Goal: Information Seeking & Learning: Learn about a topic

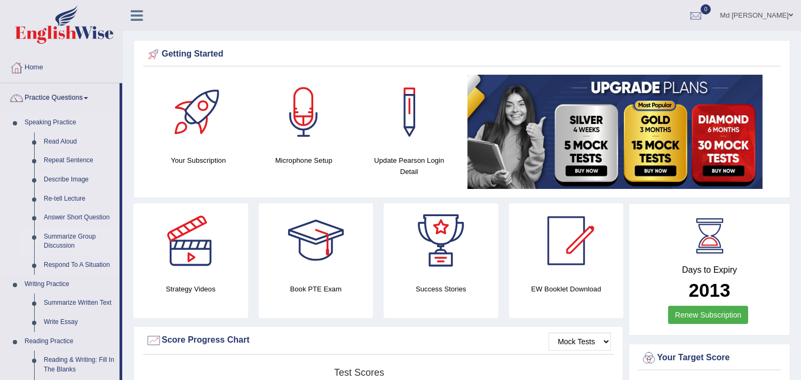
click at [63, 243] on link "Summarize Group Discussion" at bounding box center [79, 241] width 81 height 28
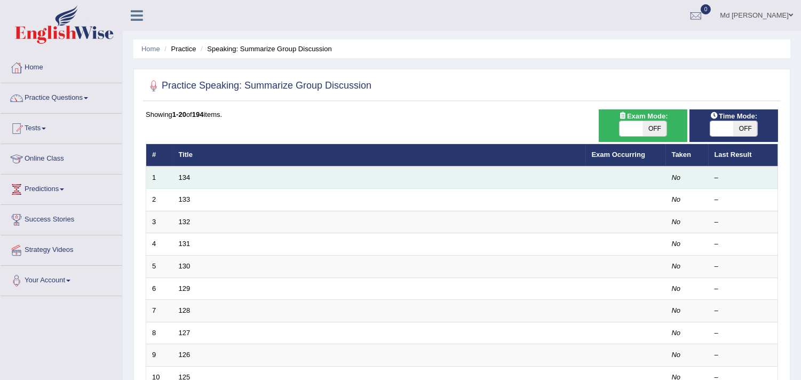
click at [281, 170] on td "134" at bounding box center [379, 177] width 413 height 22
click at [190, 177] on td "134" at bounding box center [379, 177] width 413 height 22
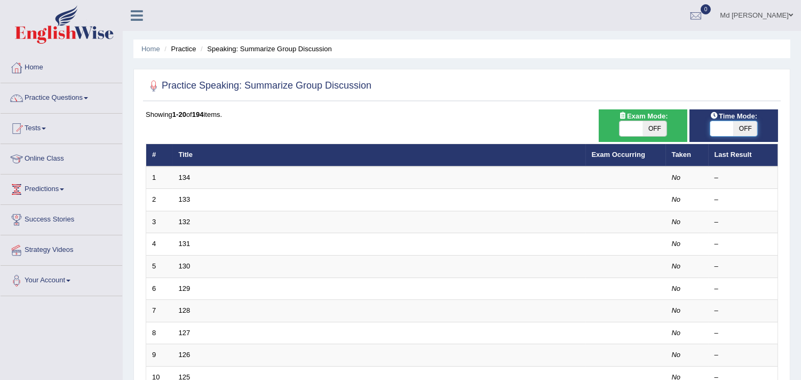
click at [716, 125] on span at bounding box center [721, 128] width 23 height 15
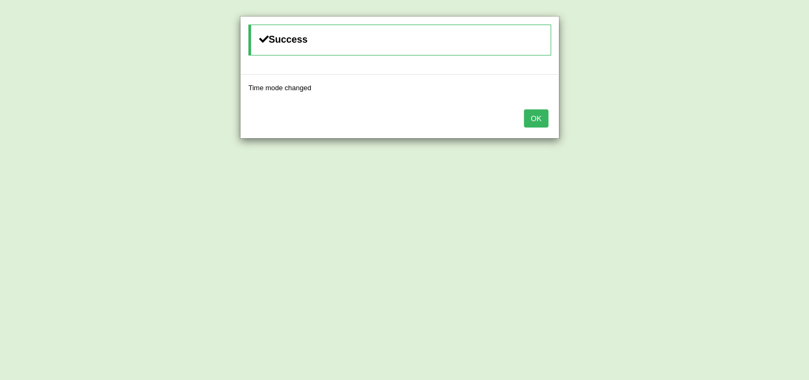
click at [533, 121] on button "OK" at bounding box center [536, 118] width 25 height 18
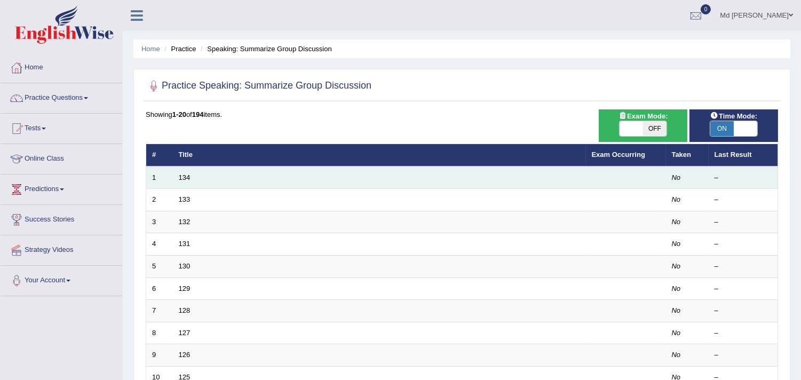
click at [352, 183] on td "134" at bounding box center [379, 177] width 413 height 22
click at [683, 179] on td "No" at bounding box center [687, 177] width 43 height 22
click at [628, 172] on td at bounding box center [626, 177] width 80 height 22
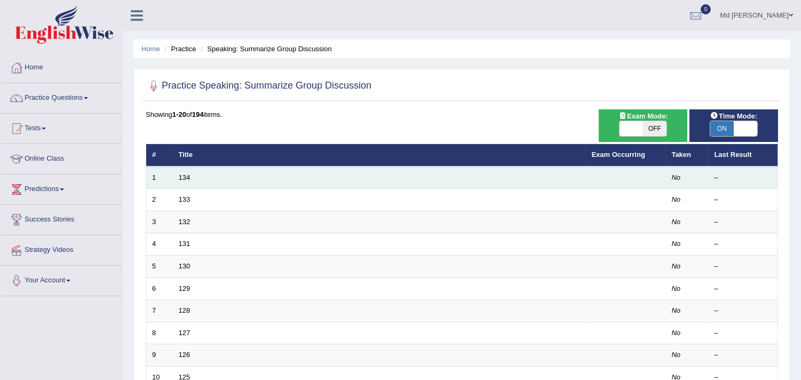
click at [179, 172] on td "134" at bounding box center [379, 177] width 413 height 22
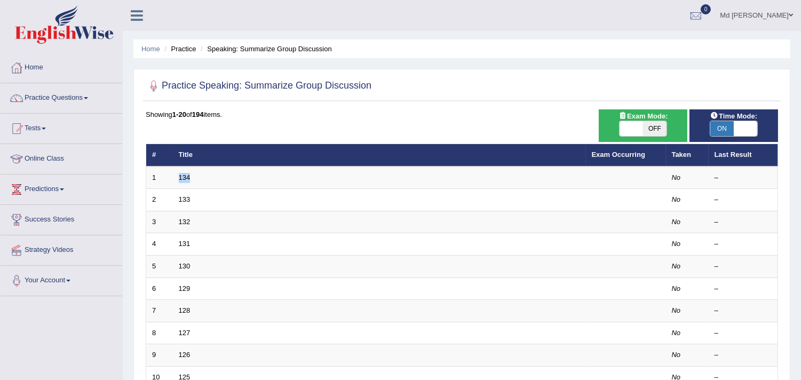
click at [739, 130] on span at bounding box center [744, 128] width 23 height 15
checkbox input "false"
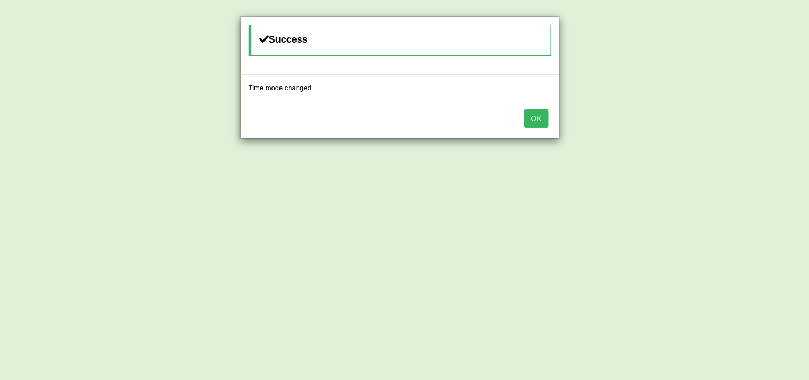
click at [536, 115] on button "OK" at bounding box center [536, 118] width 25 height 18
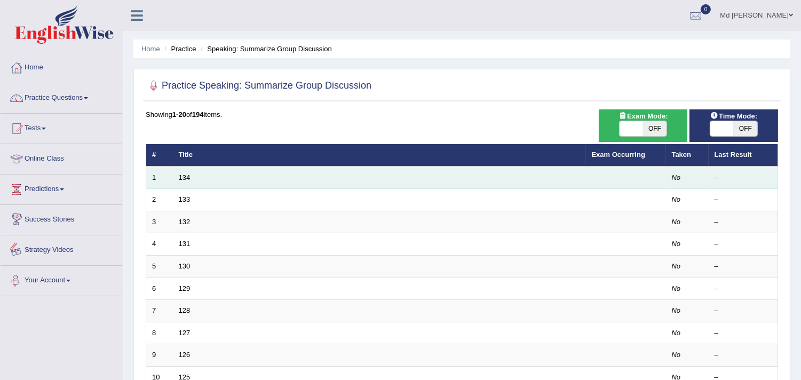
click at [157, 181] on td "1" at bounding box center [159, 177] width 27 height 22
click at [177, 174] on td "134" at bounding box center [379, 177] width 413 height 22
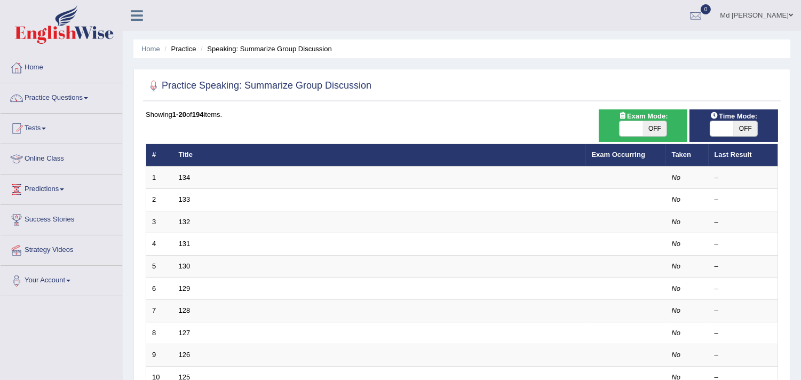
click at [168, 129] on div "Showing 1-20 of 194 items. # Title Exam Occurring Taken Last Result 1 134 No – …" at bounding box center [462, 385] width 632 height 553
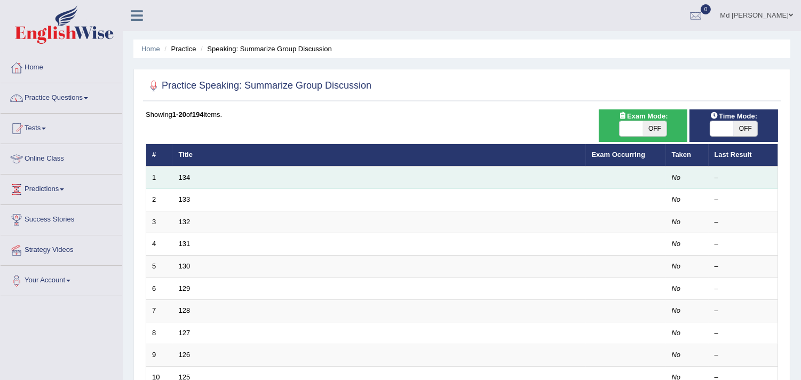
click at [210, 184] on td "134" at bounding box center [379, 177] width 413 height 22
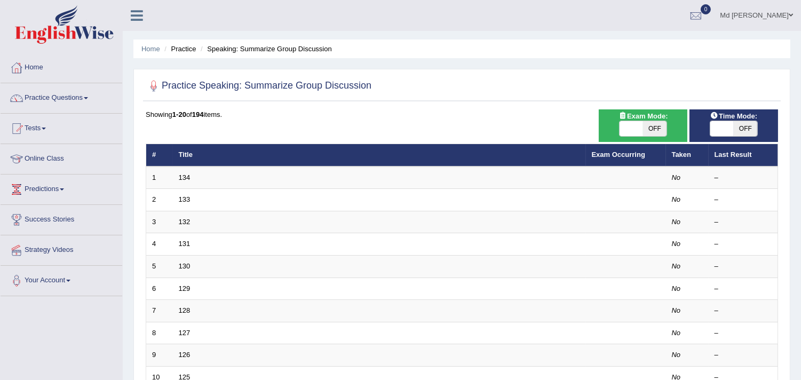
click at [184, 55] on ul "Home Practice Speaking: Summarize Group Discussion" at bounding box center [461, 48] width 657 height 19
click at [184, 50] on li "Practice" at bounding box center [179, 49] width 34 height 10
click at [152, 84] on div at bounding box center [154, 86] width 16 height 16
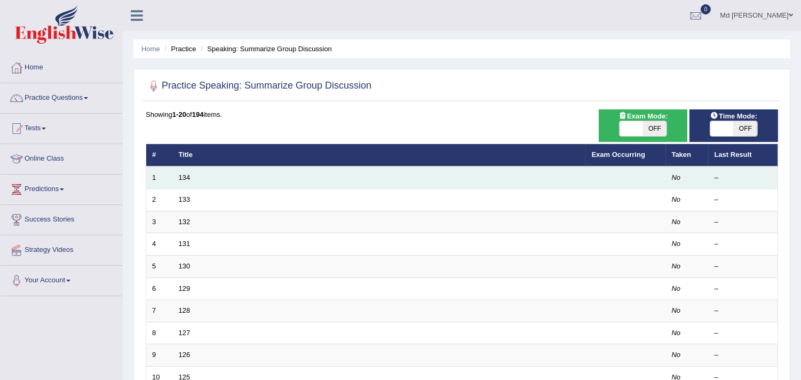
click at [214, 177] on td "134" at bounding box center [379, 177] width 413 height 22
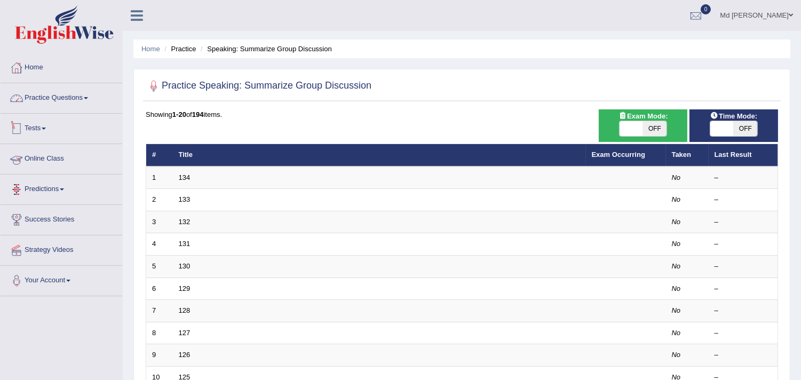
click at [89, 95] on link "Practice Questions" at bounding box center [62, 96] width 122 height 27
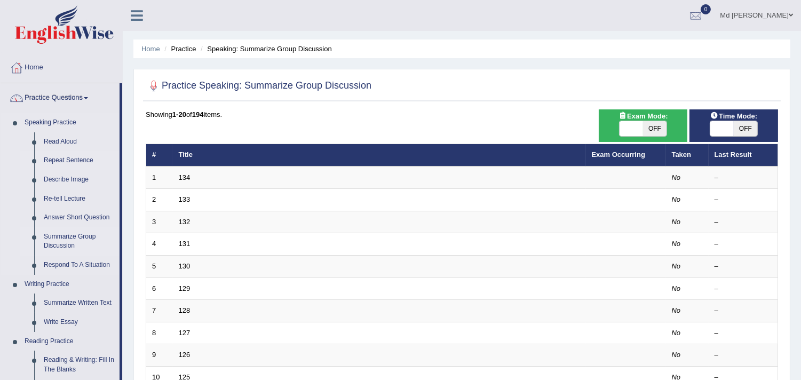
click at [71, 158] on link "Repeat Sentence" at bounding box center [79, 160] width 81 height 19
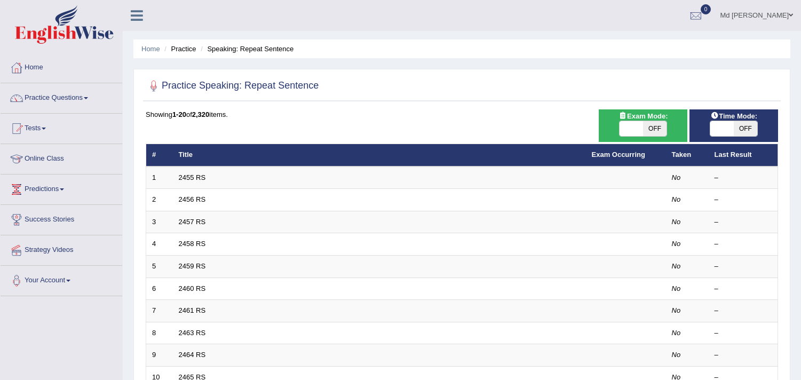
click at [254, 178] on td "2455 RS" at bounding box center [379, 177] width 413 height 22
click at [704, 13] on div at bounding box center [696, 16] width 16 height 16
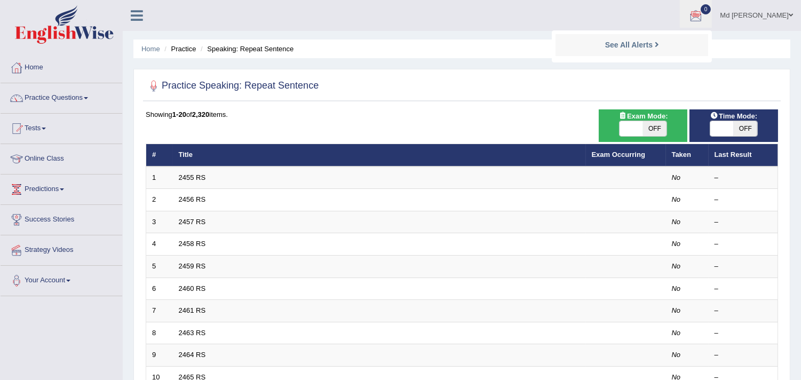
click at [704, 18] on div at bounding box center [696, 16] width 16 height 16
click at [92, 65] on link "Home" at bounding box center [62, 66] width 122 height 27
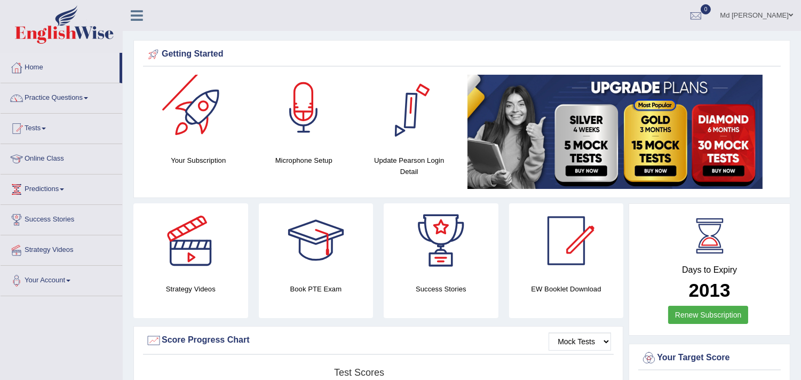
click at [300, 139] on div at bounding box center [303, 112] width 75 height 75
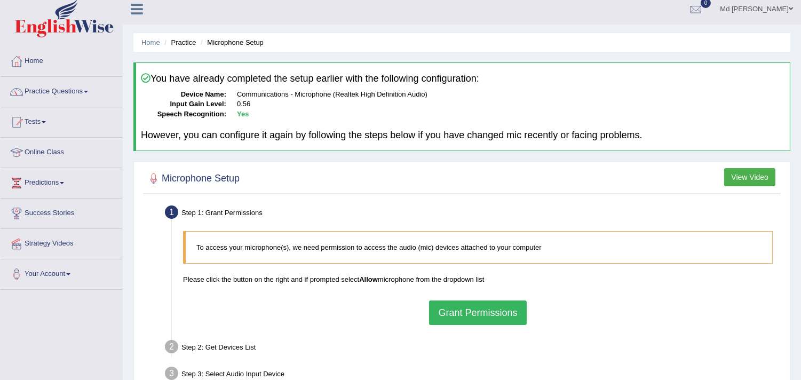
scroll to position [2, 0]
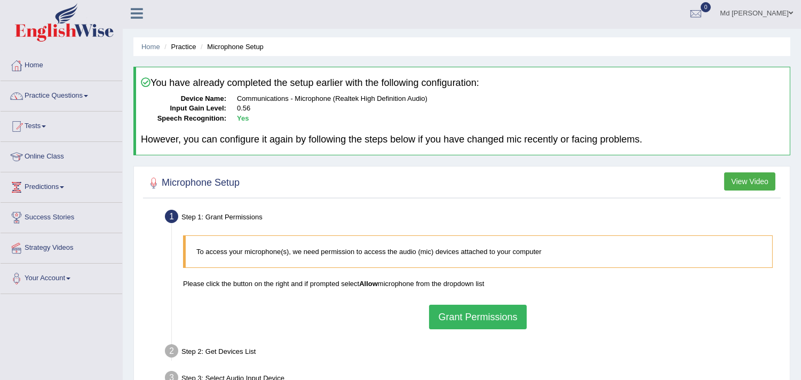
click at [483, 313] on button "Grant Permissions" at bounding box center [477, 317] width 97 height 25
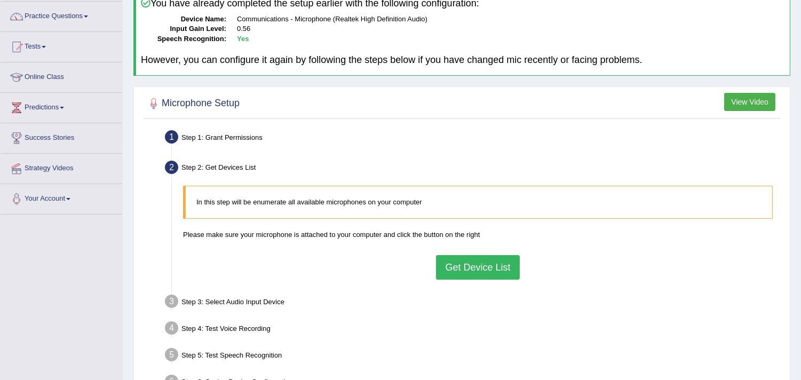
scroll to position [121, 0]
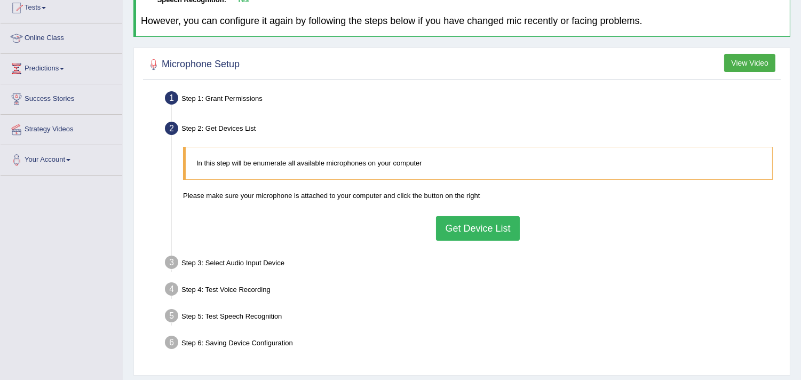
click at [473, 236] on button "Get Device List" at bounding box center [477, 228] width 83 height 25
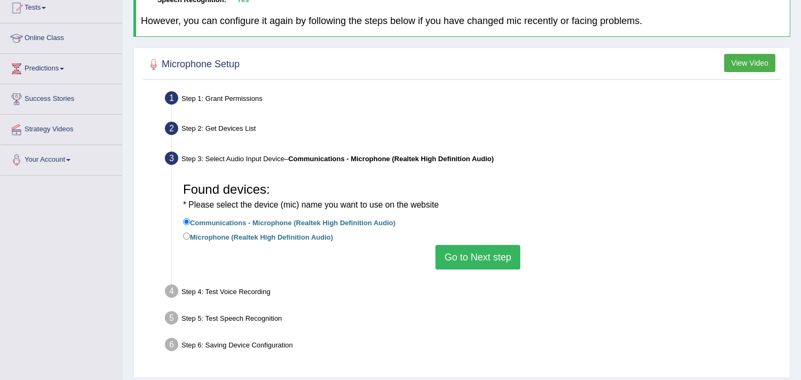
click at [477, 252] on button "Go to Next step" at bounding box center [477, 257] width 85 height 25
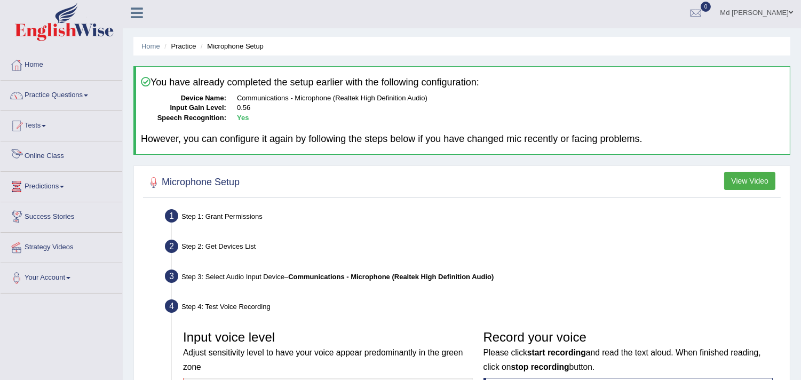
scroll to position [0, 0]
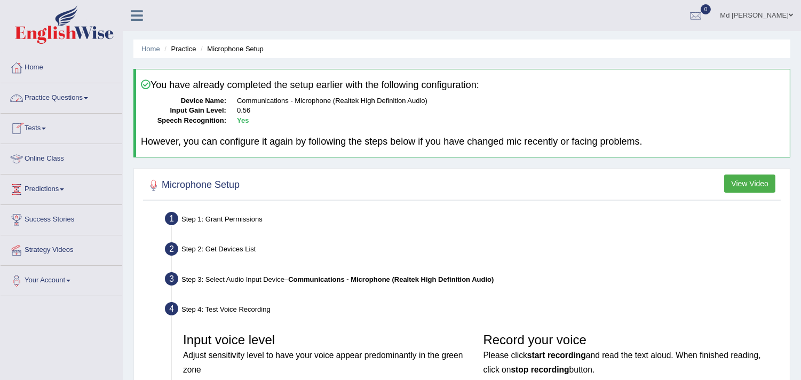
click at [76, 102] on link "Practice Questions" at bounding box center [62, 96] width 122 height 27
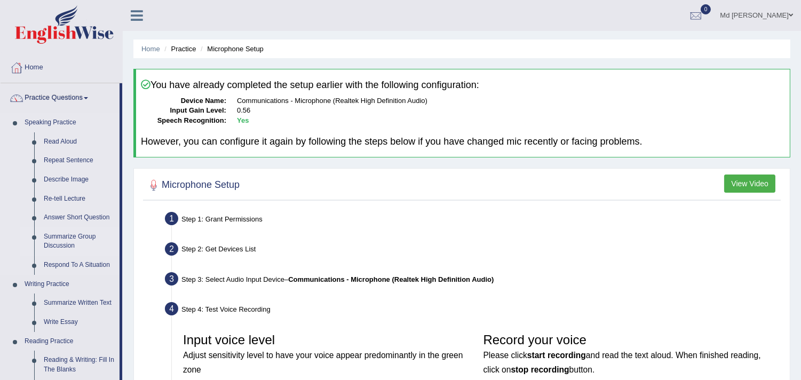
click at [71, 238] on link "Summarize Group Discussion" at bounding box center [79, 241] width 81 height 28
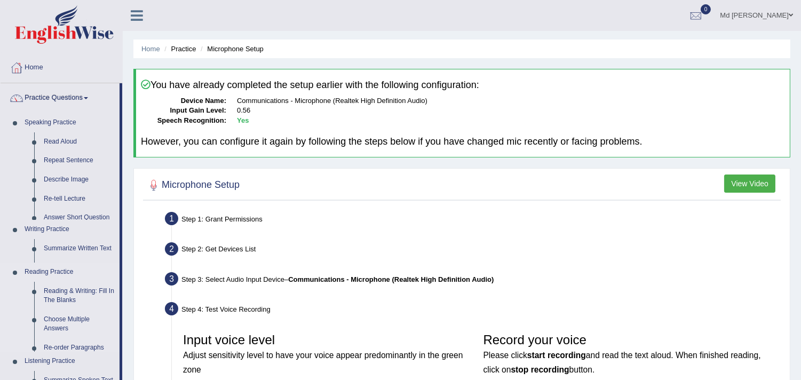
click at [71, 238] on ul "Speaking Practice Read Aloud Repeat Sentence Describe Image Re-tell Lecture Ans…" at bounding box center [60, 287] width 119 height 349
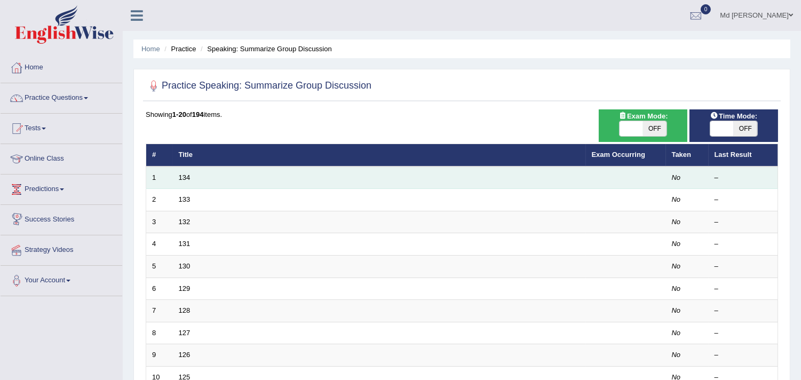
click at [242, 177] on td "134" at bounding box center [379, 177] width 413 height 22
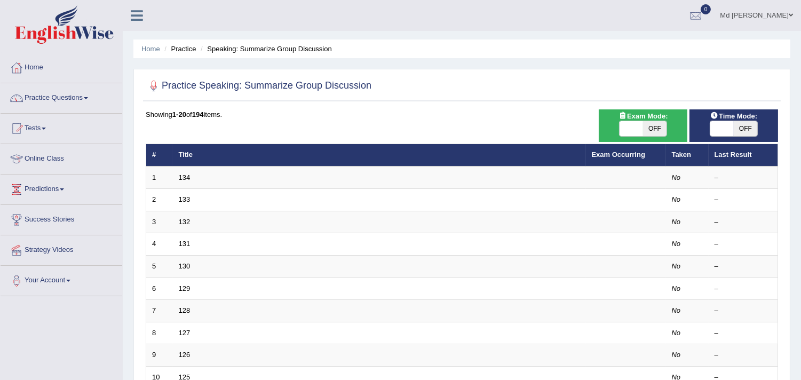
click at [135, 16] on icon at bounding box center [137, 16] width 12 height 14
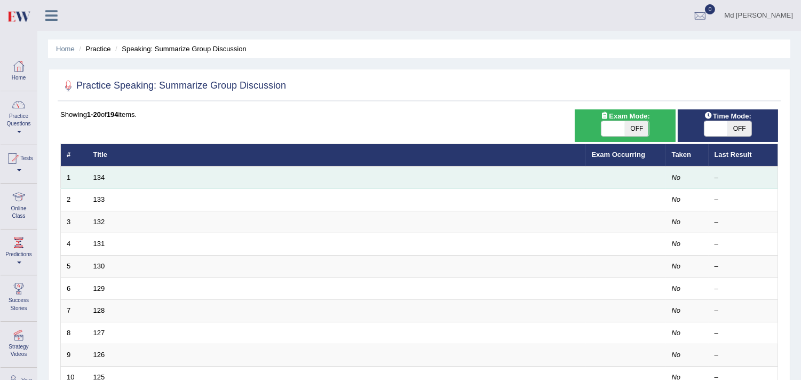
click at [114, 173] on td "134" at bounding box center [336, 177] width 498 height 22
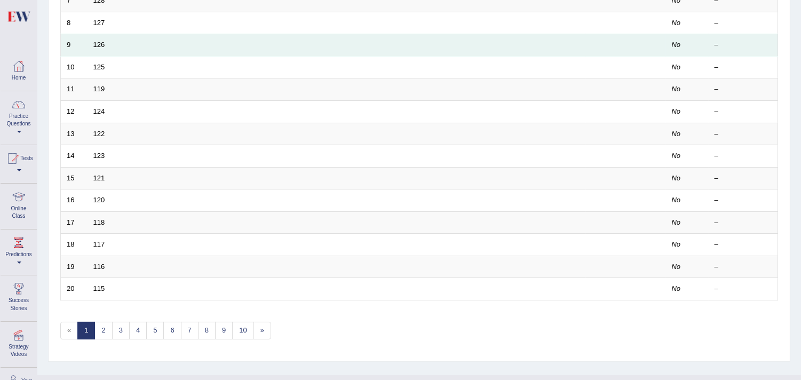
scroll to position [332, 0]
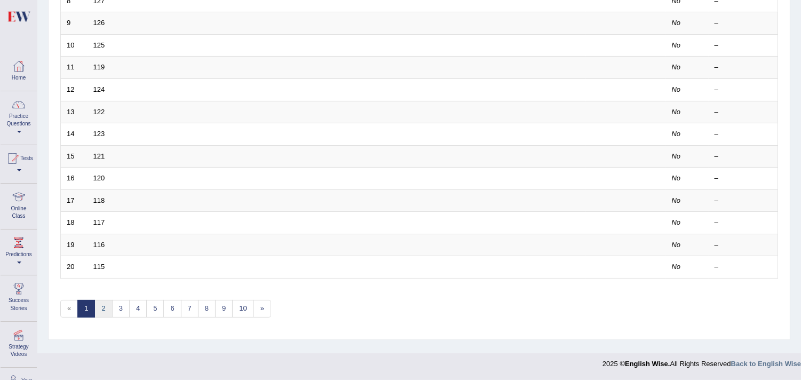
click at [103, 308] on link "2" at bounding box center [103, 309] width 18 height 18
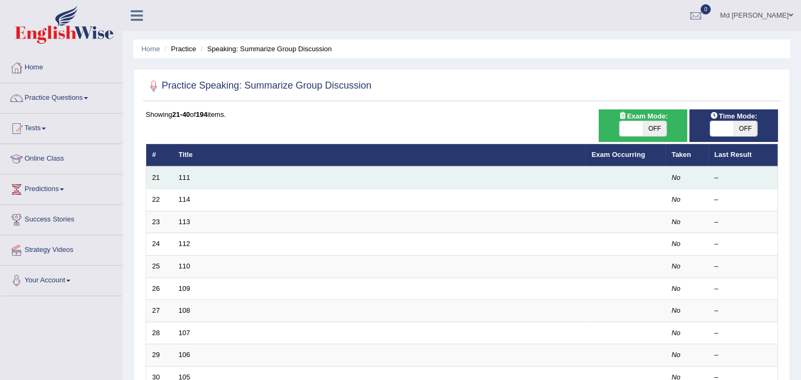
click at [214, 182] on td "111" at bounding box center [379, 177] width 413 height 22
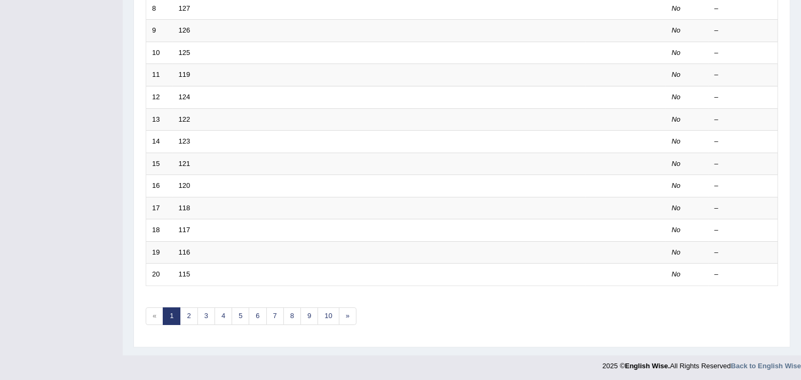
scroll to position [324, 0]
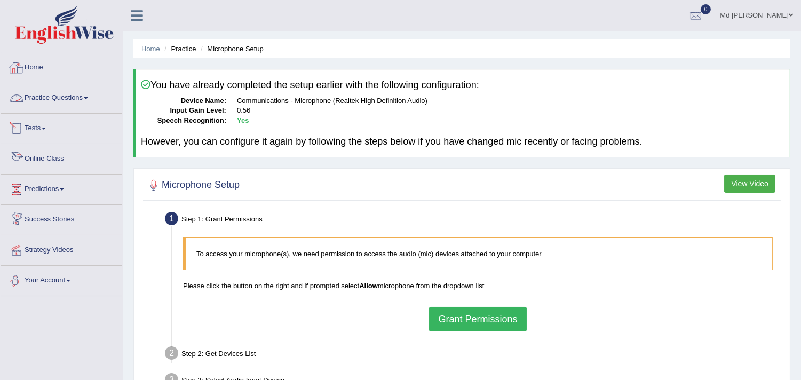
click at [60, 284] on link "Your Account" at bounding box center [62, 279] width 122 height 27
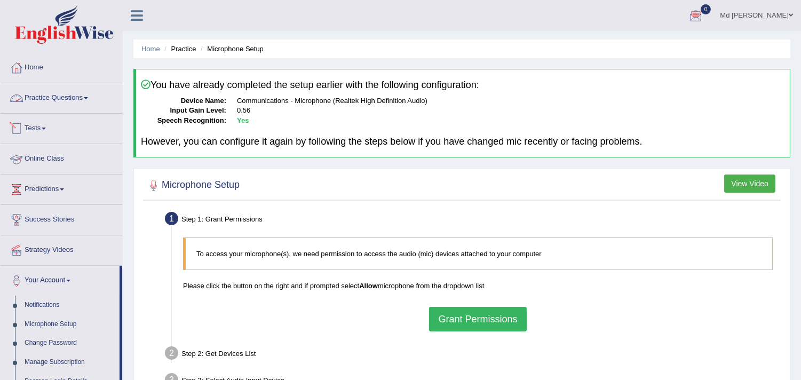
click at [74, 89] on link "Practice Questions" at bounding box center [62, 96] width 122 height 27
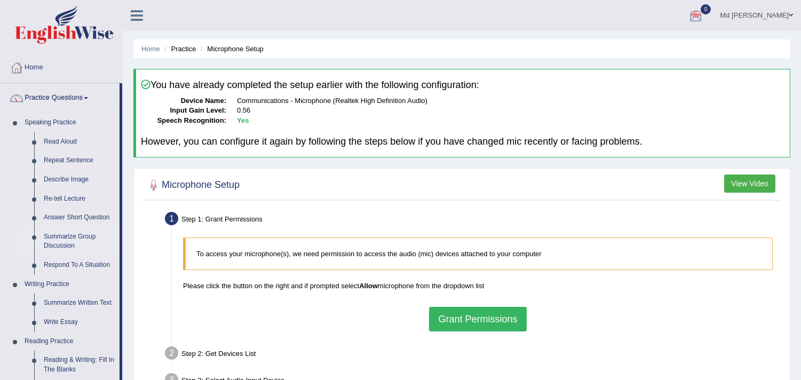
click at [63, 247] on link "Summarize Group Discussion" at bounding box center [79, 241] width 81 height 28
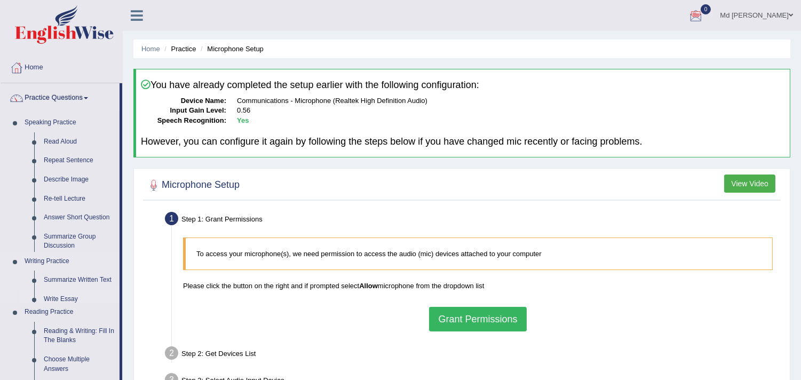
click at [63, 247] on ul "Speaking Practice Read Aloud Repeat Sentence Describe Image Re-tell Lecture Ans…" at bounding box center [60, 351] width 119 height 476
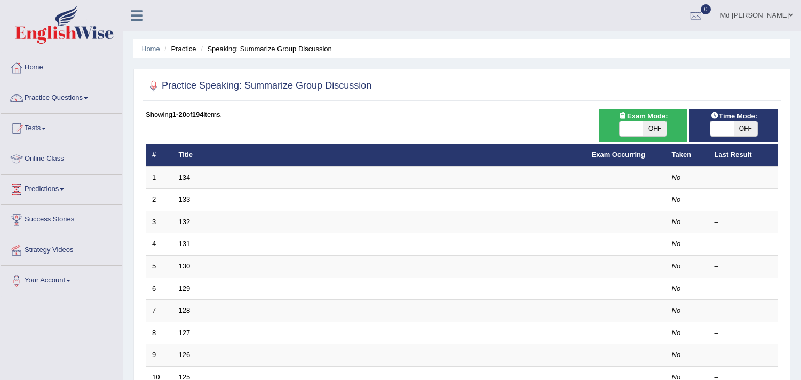
click at [204, 178] on td "134" at bounding box center [379, 177] width 413 height 22
click at [645, 129] on span "OFF" at bounding box center [654, 128] width 23 height 15
checkbox input "true"
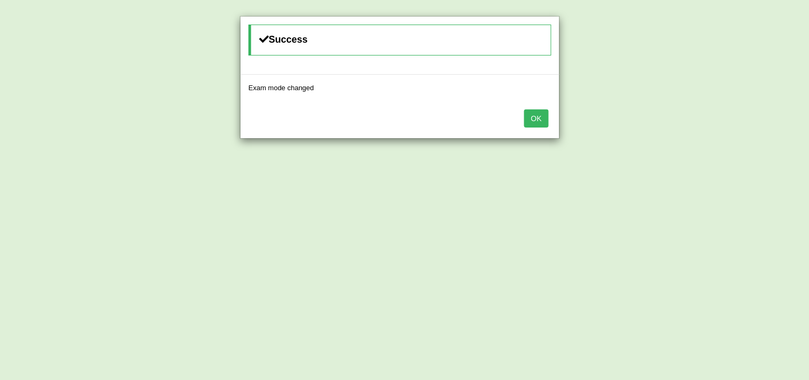
click at [532, 119] on button "OK" at bounding box center [536, 118] width 25 height 18
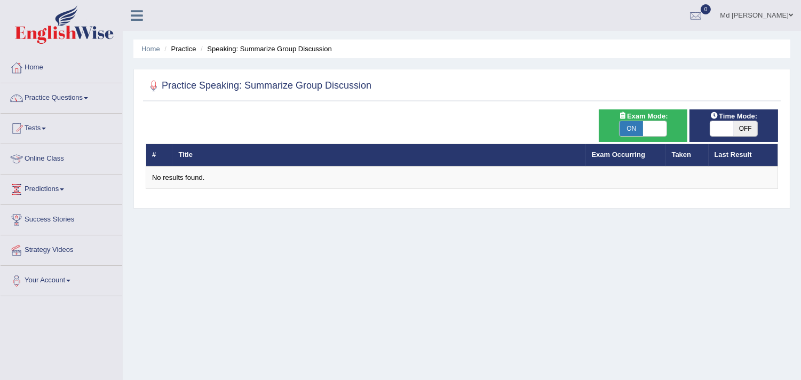
click at [722, 130] on span at bounding box center [721, 128] width 23 height 15
checkbox input "true"
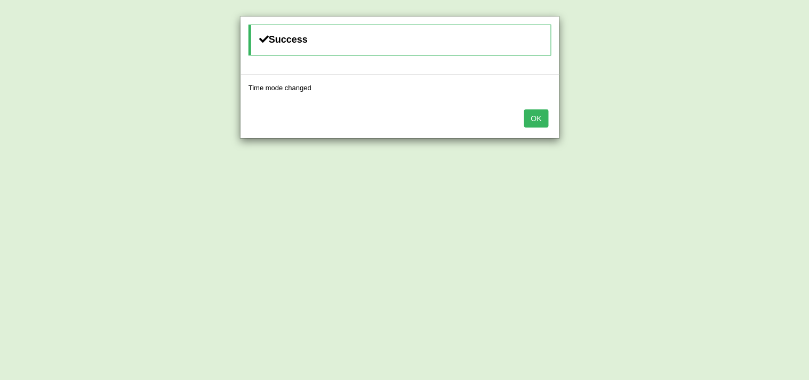
click at [537, 119] on button "OK" at bounding box center [536, 118] width 25 height 18
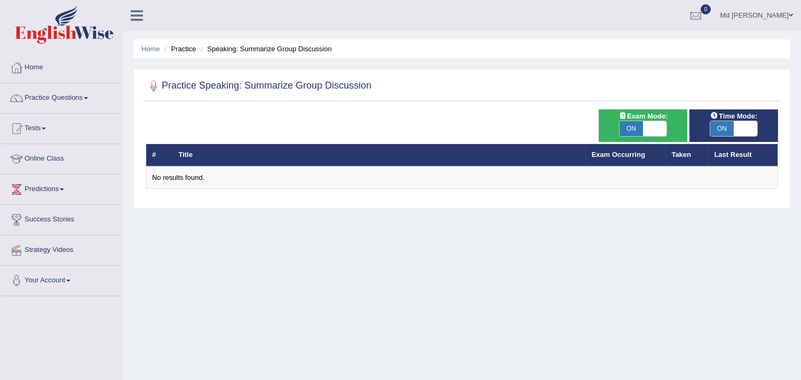
click at [657, 118] on span "Exam Mode:" at bounding box center [643, 115] width 58 height 11
click at [654, 130] on span at bounding box center [654, 128] width 23 height 15
checkbox input "false"
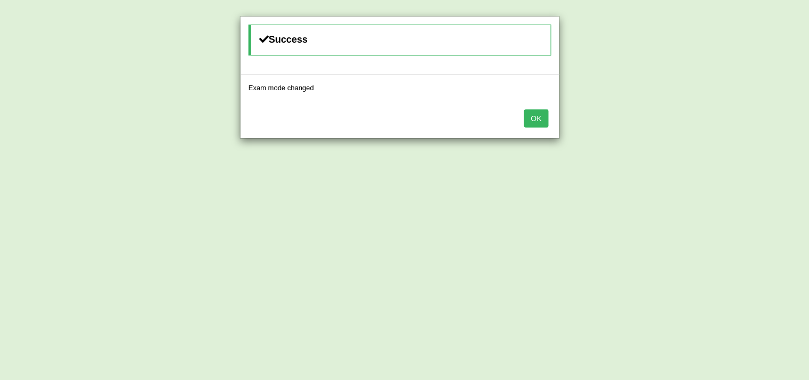
click at [536, 124] on button "OK" at bounding box center [536, 118] width 25 height 18
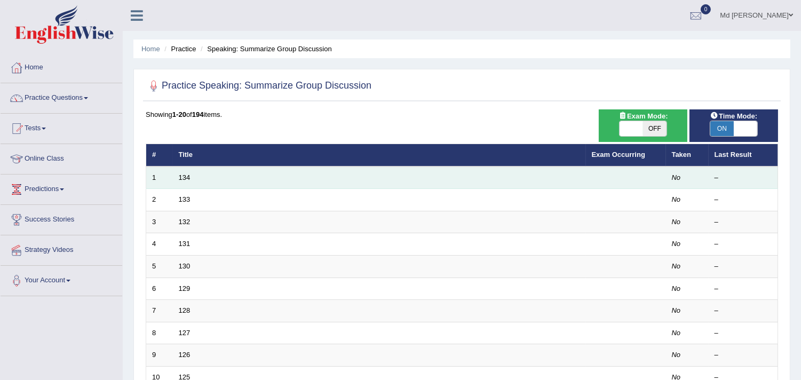
click at [209, 181] on td "134" at bounding box center [379, 177] width 413 height 22
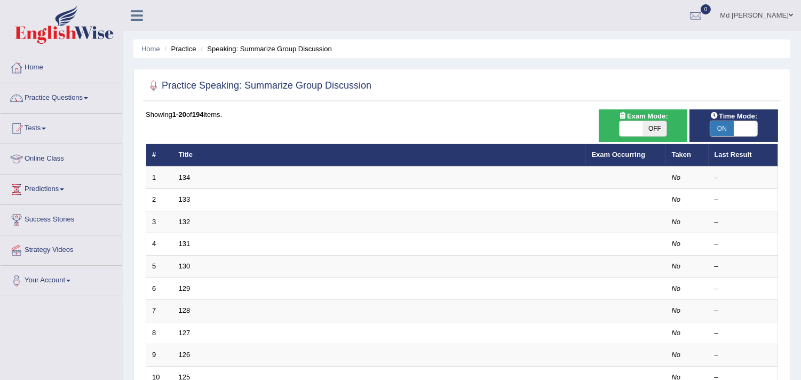
click at [683, 164] on th "Taken" at bounding box center [687, 155] width 43 height 22
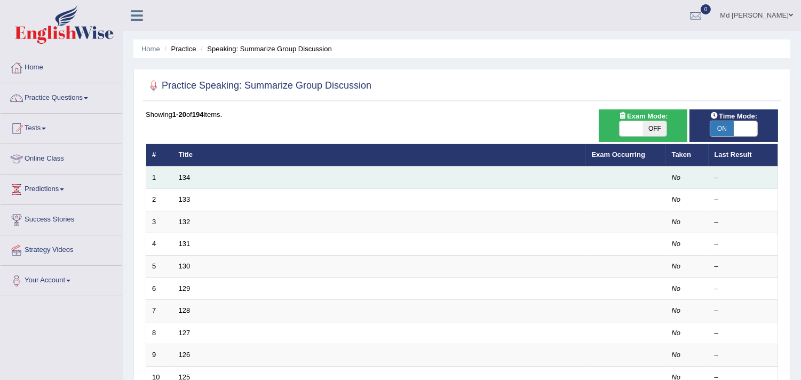
click at [681, 174] on td "No" at bounding box center [687, 177] width 43 height 22
click at [737, 176] on div "–" at bounding box center [743, 178] width 58 height 10
click at [609, 171] on td at bounding box center [626, 177] width 80 height 22
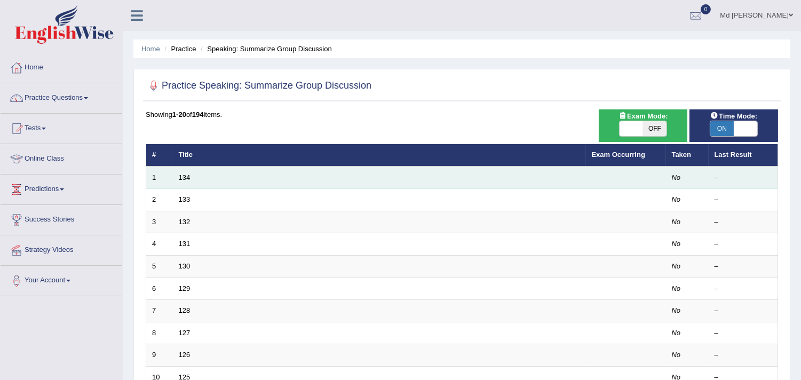
click at [609, 171] on td at bounding box center [626, 177] width 80 height 22
click at [189, 182] on td "134" at bounding box center [379, 177] width 413 height 22
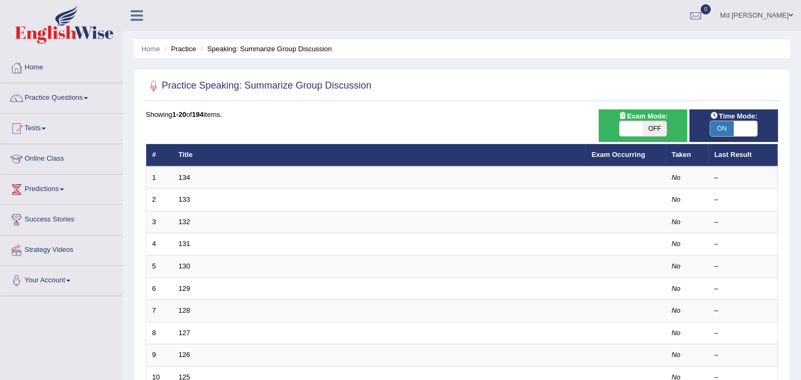
click at [211, 82] on h2 "Practice Speaking: Summarize Group Discussion" at bounding box center [259, 86] width 226 height 16
click at [212, 86] on h2 "Practice Speaking: Summarize Group Discussion" at bounding box center [259, 86] width 226 height 16
click at [268, 65] on div "Home Practice Speaking: Summarize Group Discussion Practice Speaking: Summarize…" at bounding box center [462, 340] width 678 height 680
click at [189, 49] on li "Practice" at bounding box center [179, 49] width 34 height 10
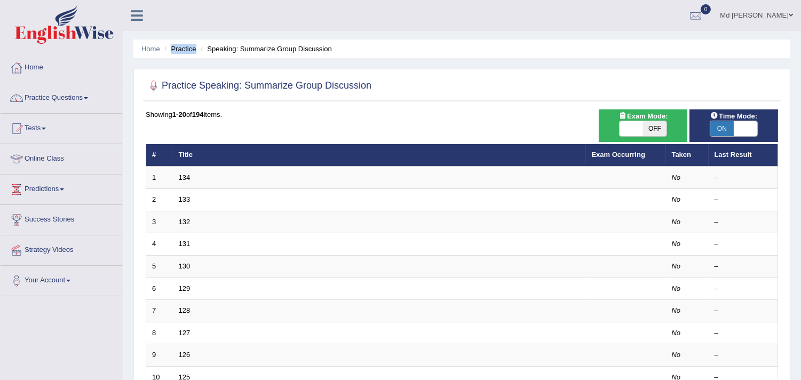
click at [189, 49] on li "Practice" at bounding box center [179, 49] width 34 height 10
click at [219, 58] on ul "Home Practice Speaking: Summarize Group Discussion" at bounding box center [461, 48] width 657 height 19
click at [135, 11] on icon at bounding box center [137, 16] width 12 height 14
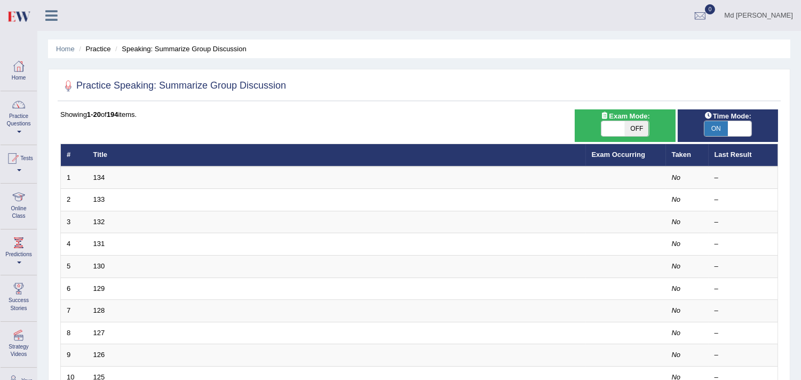
click at [53, 16] on icon at bounding box center [51, 16] width 12 height 14
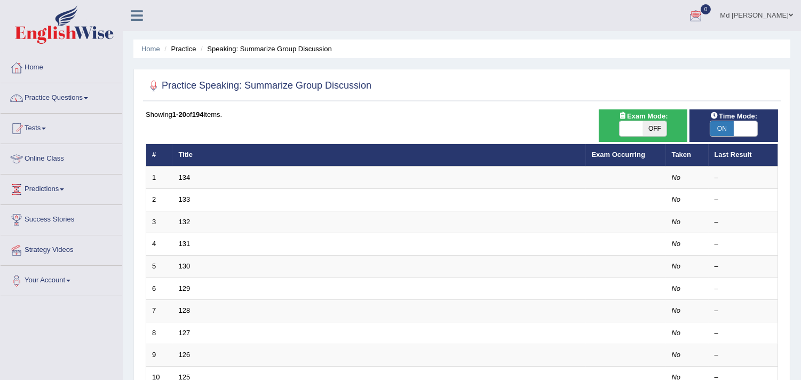
click at [750, 13] on link "Md [PERSON_NAME]" at bounding box center [756, 14] width 89 height 28
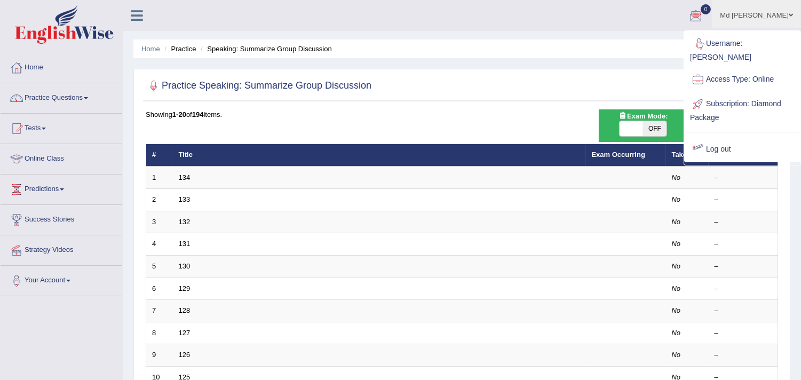
click at [721, 139] on link "Log out" at bounding box center [741, 149] width 115 height 25
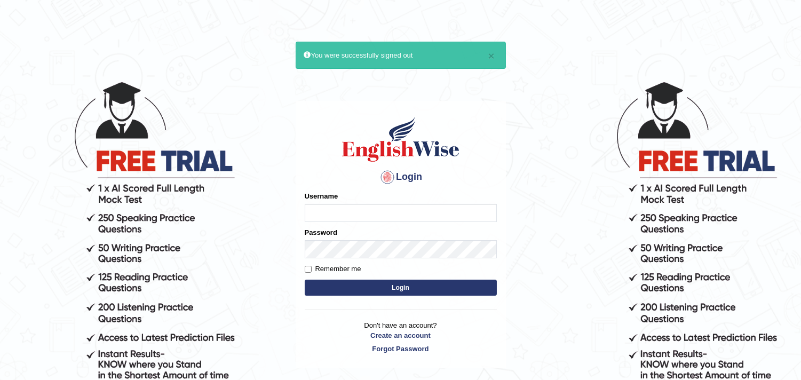
type input "TanvirH"
click at [307, 270] on input "Remember me" at bounding box center [308, 269] width 7 height 7
checkbox input "true"
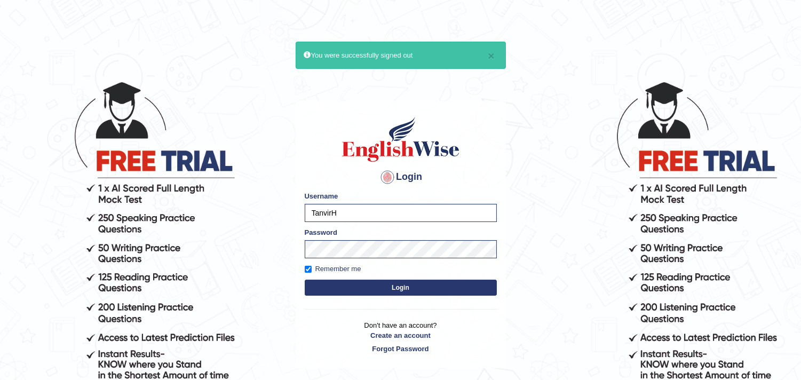
click at [363, 291] on button "Login" at bounding box center [401, 287] width 192 height 16
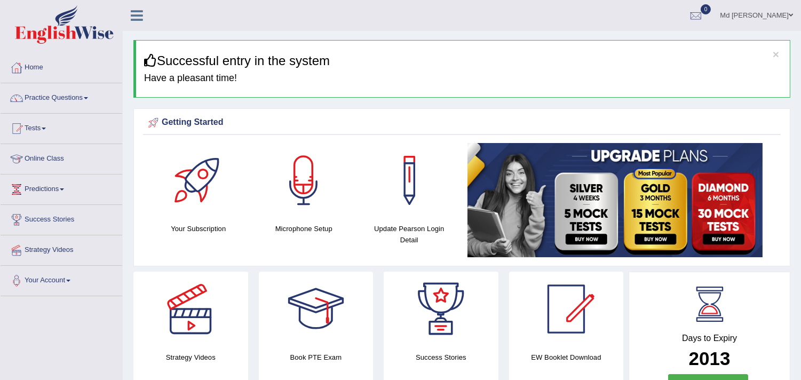
click at [30, 93] on link "Practice Questions" at bounding box center [62, 96] width 122 height 27
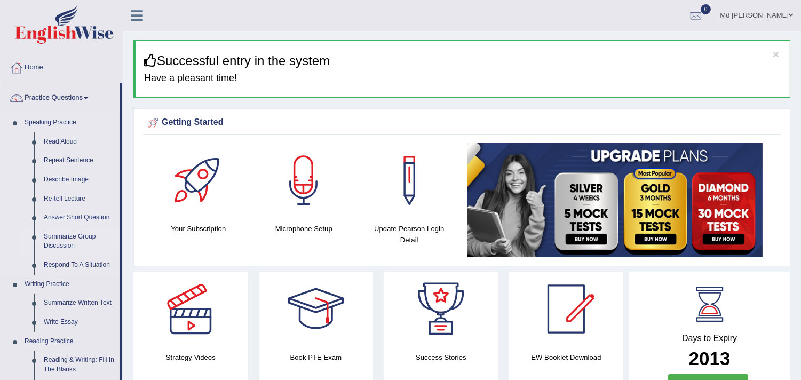
click at [66, 243] on link "Summarize Group Discussion" at bounding box center [79, 241] width 81 height 28
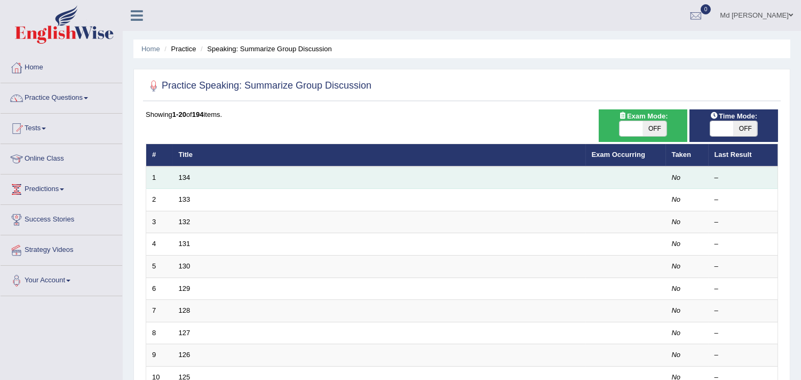
click at [229, 178] on td "134" at bounding box center [379, 177] width 413 height 22
click at [187, 179] on link "134" at bounding box center [185, 177] width 12 height 8
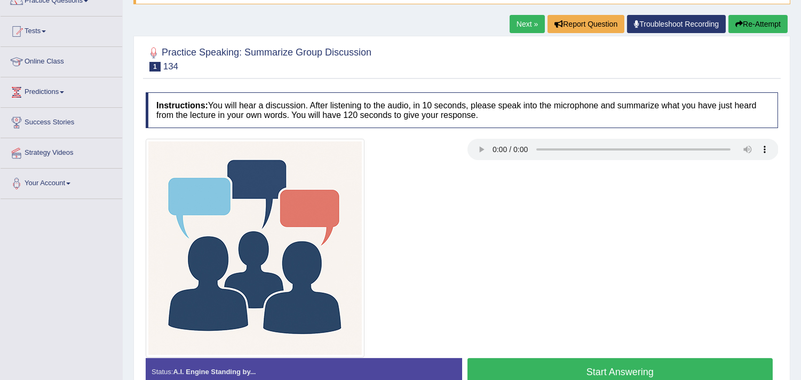
scroll to position [118, 0]
